Goal: Task Accomplishment & Management: Use online tool/utility

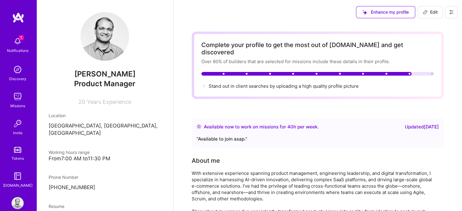
click at [15, 100] on img at bounding box center [18, 96] width 12 height 12
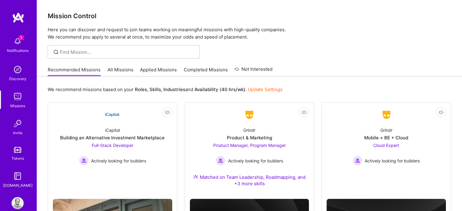
click at [111, 70] on link "All Missions" at bounding box center [120, 71] width 26 height 10
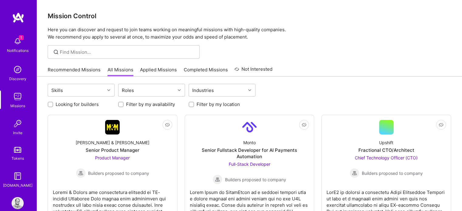
click at [49, 105] on input "Looking for builders" at bounding box center [51, 105] width 4 height 4
checkbox input "true"
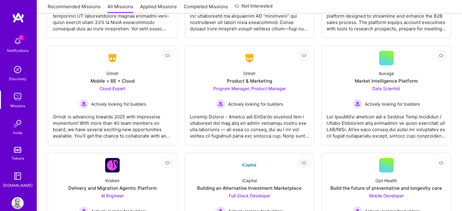
scroll to position [572, 0]
